Goal: Check status: Check status

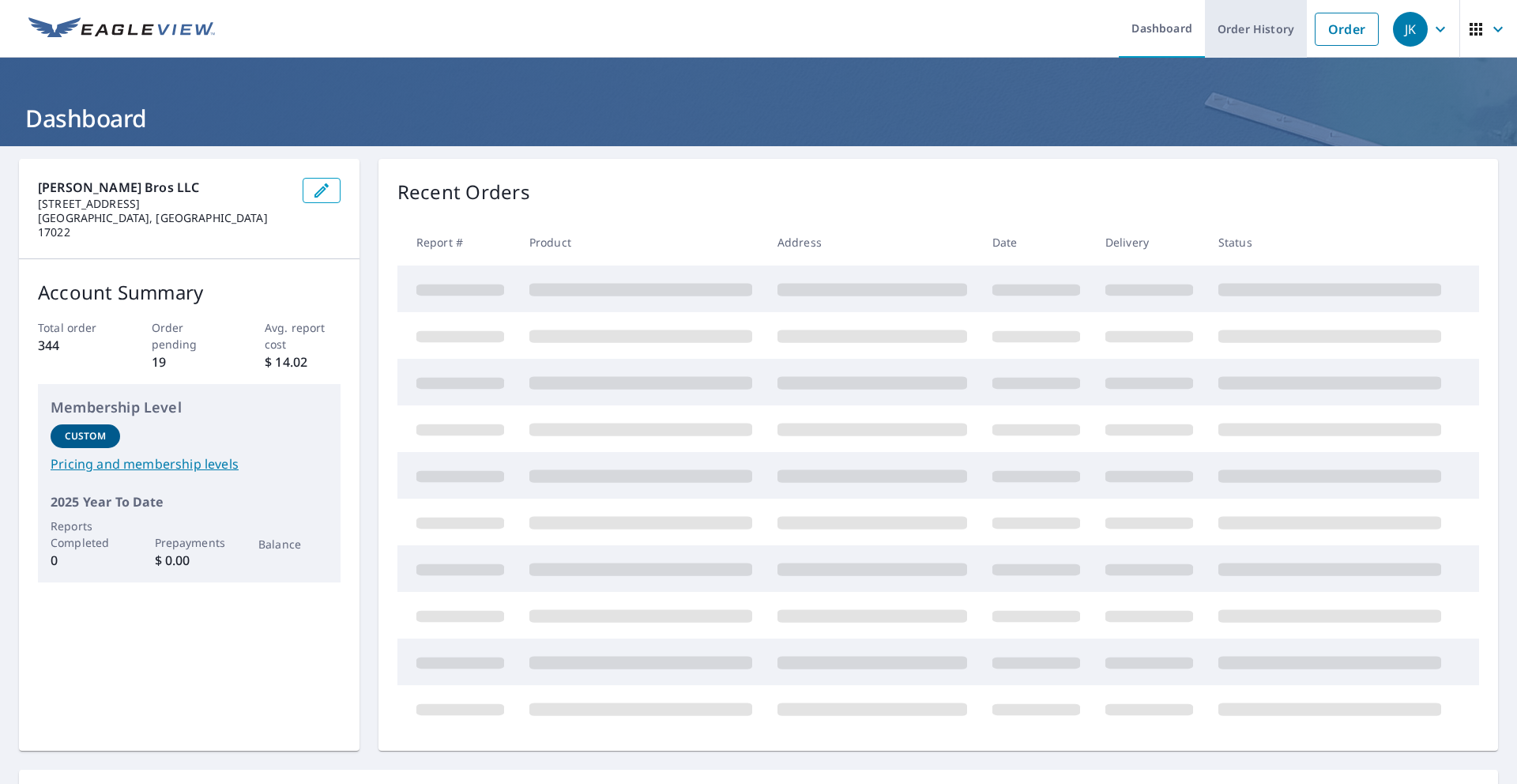
click at [1253, 36] on link "Order History" at bounding box center [1256, 28] width 102 height 58
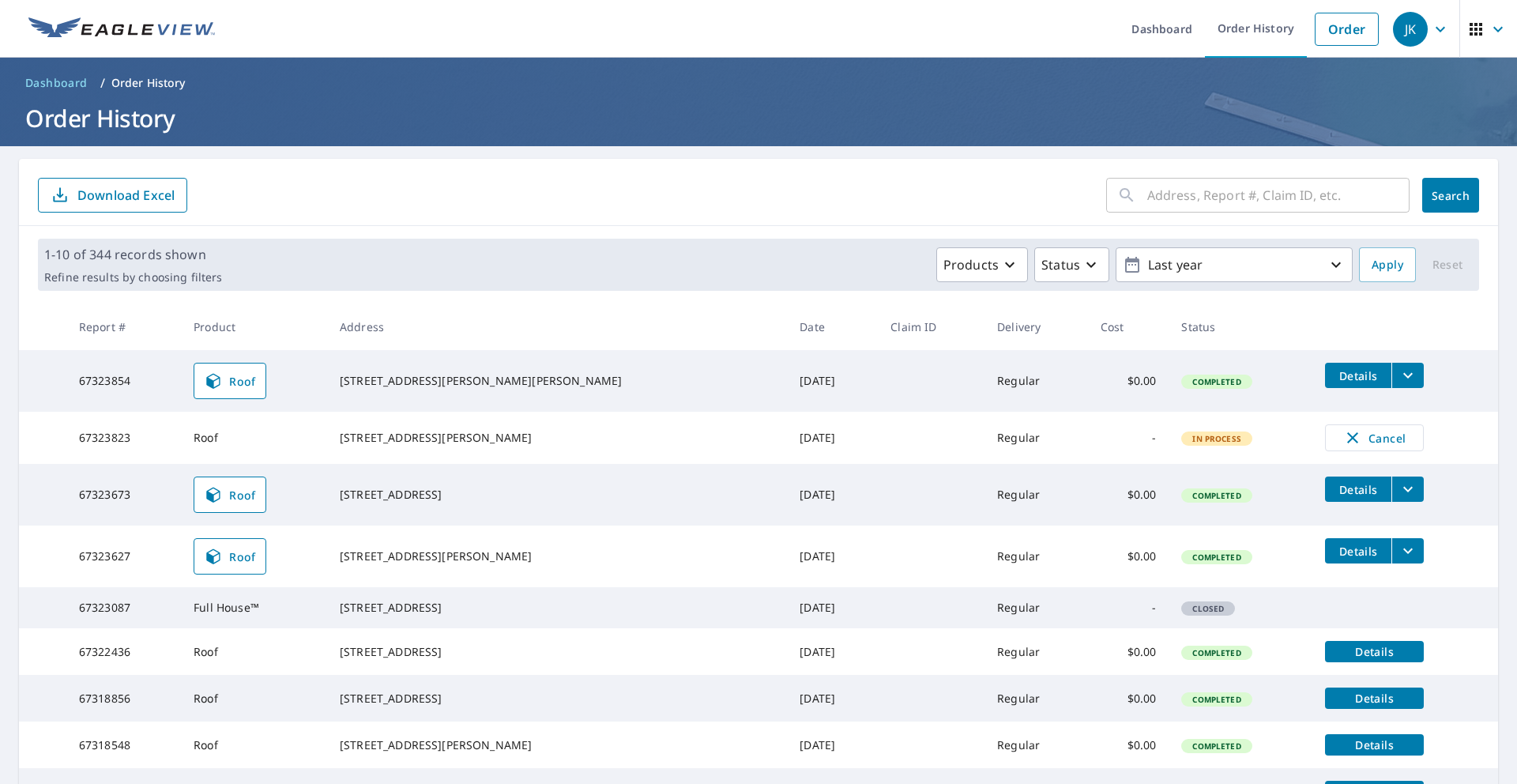
click at [1211, 197] on input "text" at bounding box center [1279, 195] width 262 height 44
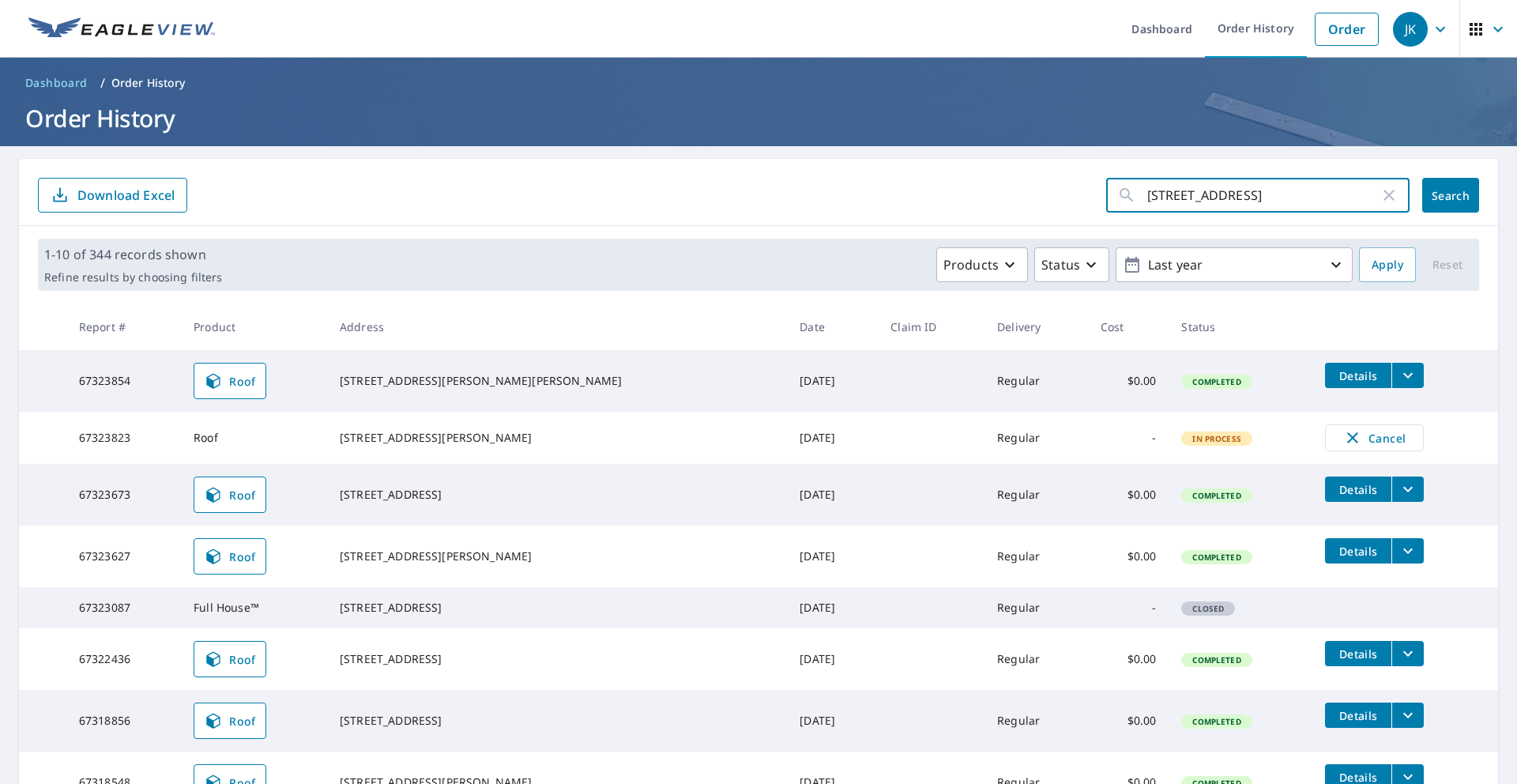
type input "[STREET_ADDRESS]"
click at [1469, 208] on button "Search" at bounding box center [1451, 196] width 57 height 35
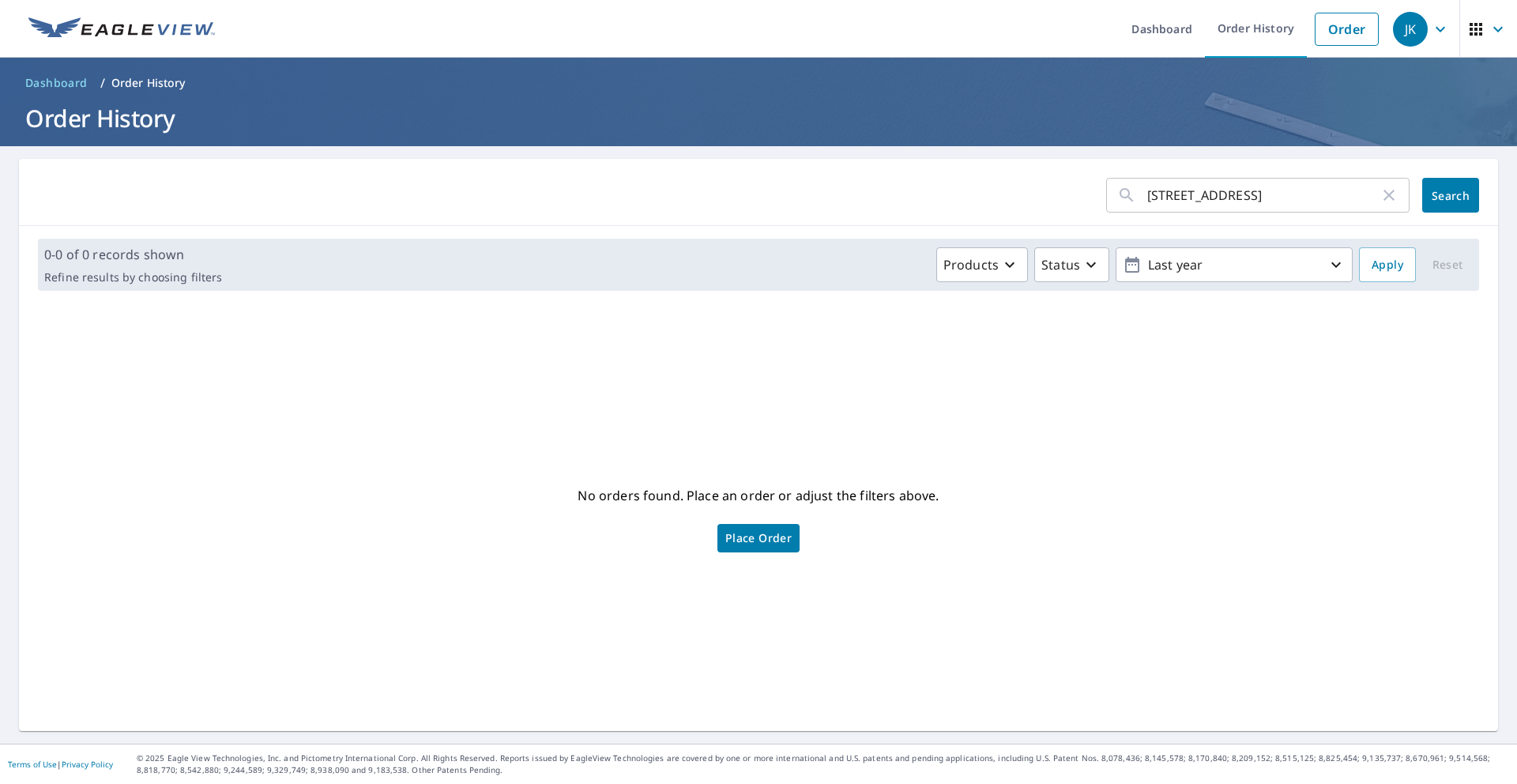
click at [1237, 205] on input "[STREET_ADDRESS]" at bounding box center [1264, 195] width 232 height 44
drag, startPoint x: 1206, startPoint y: 195, endPoint x: 1219, endPoint y: 201, distance: 14.3
click at [1206, 195] on input "[STREET_ADDRESS]" at bounding box center [1264, 195] width 232 height 44
type input "785 [PERSON_NAME]"
click button "Search" at bounding box center [1451, 196] width 57 height 35
